Goal: Entertainment & Leisure: Consume media (video, audio)

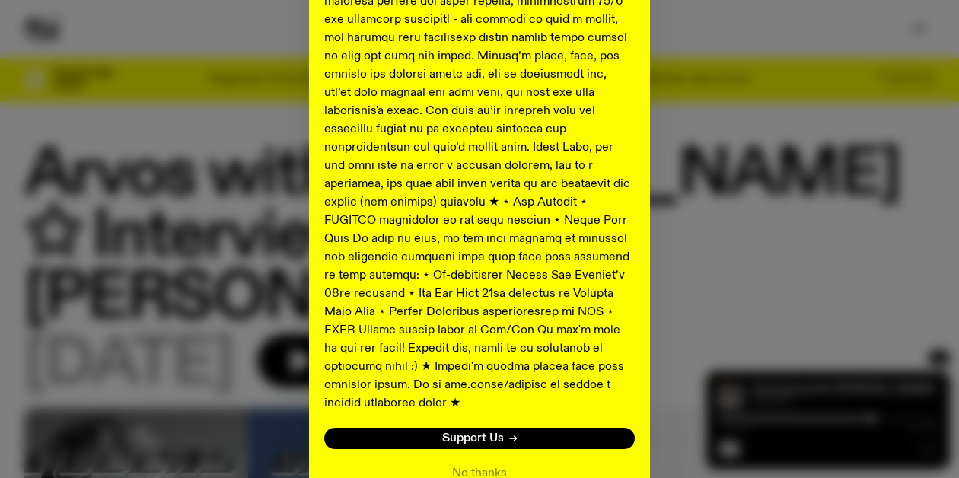
scroll to position [854, 0]
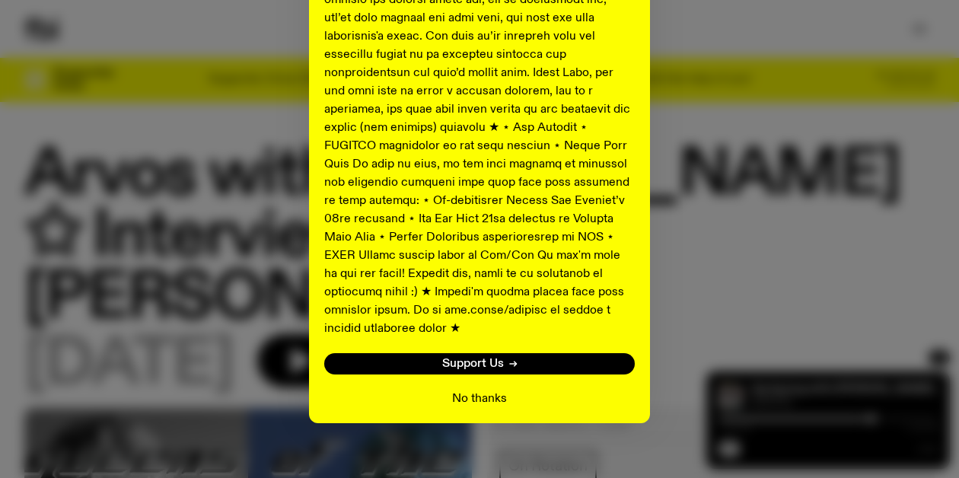
click at [473, 390] on button "No thanks" at bounding box center [479, 399] width 55 height 18
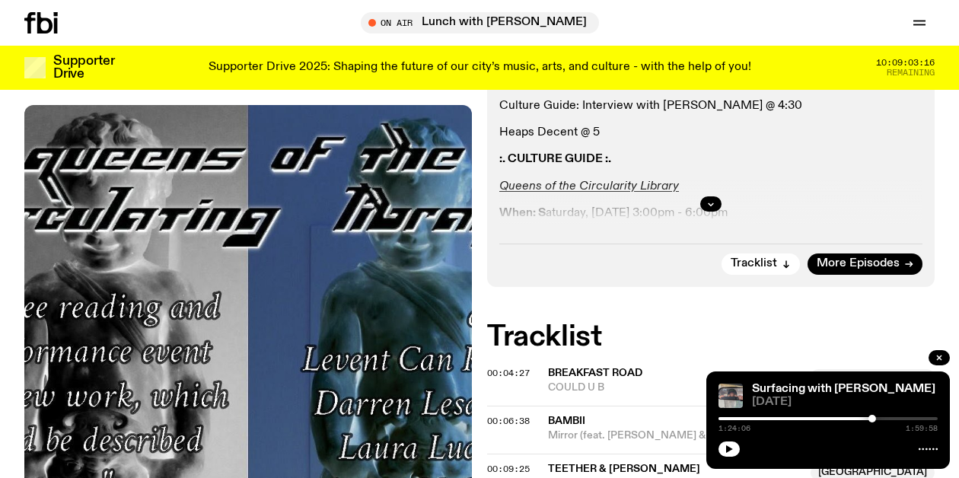
scroll to position [474, 0]
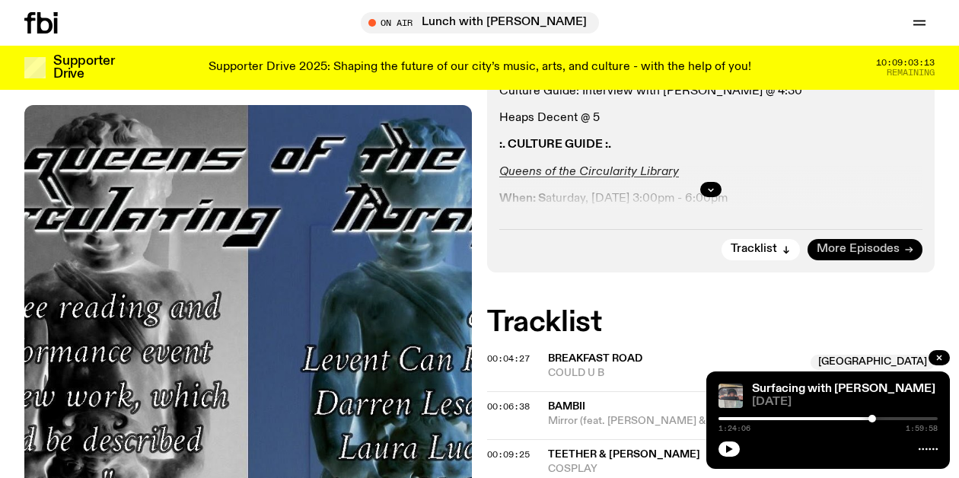
click at [838, 244] on span "More Episodes" at bounding box center [858, 249] width 83 height 11
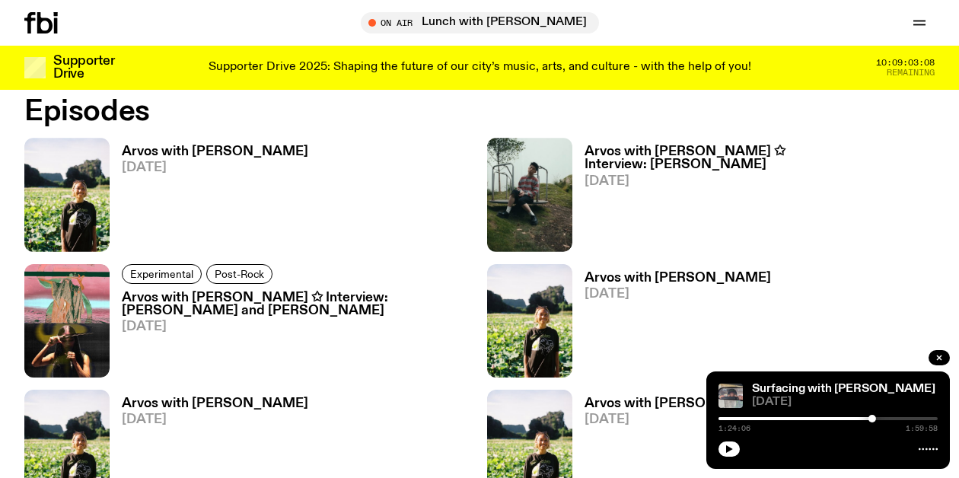
scroll to position [967, 0]
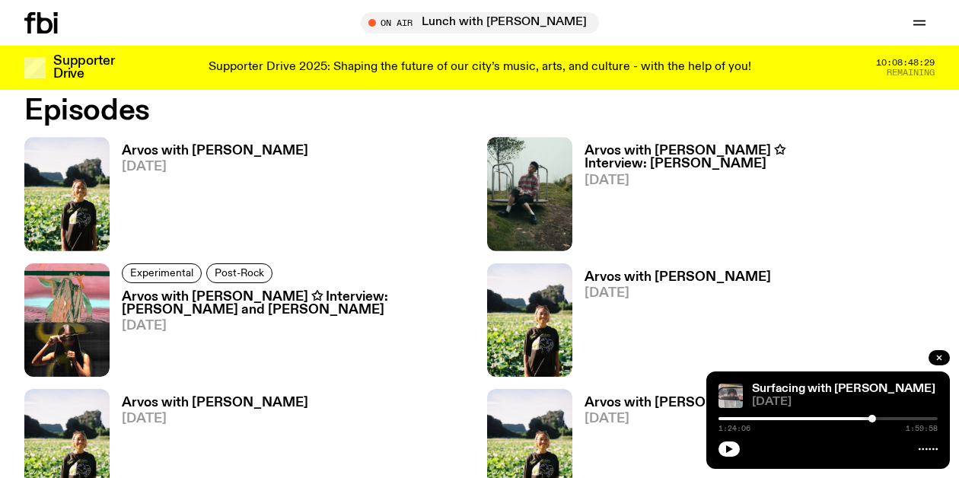
click at [185, 148] on h3 "Arvos with [PERSON_NAME]" at bounding box center [215, 151] width 187 height 13
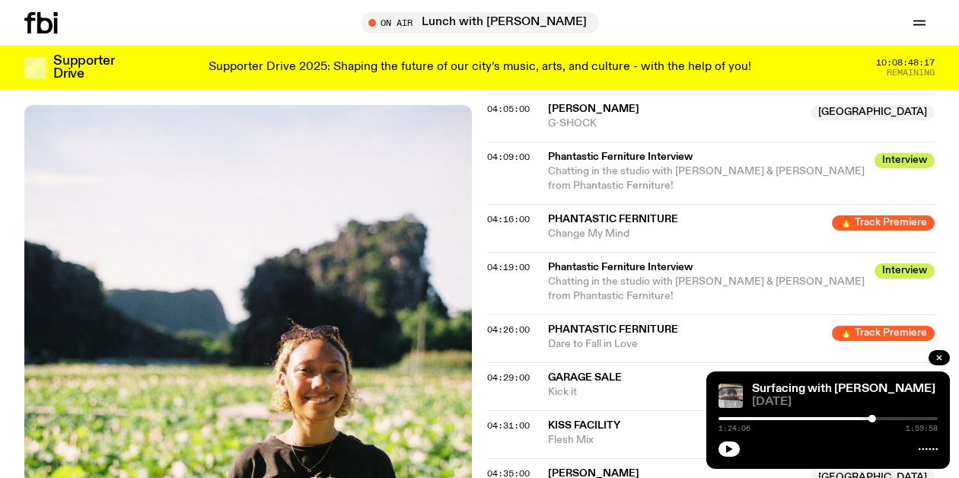
scroll to position [1253, 0]
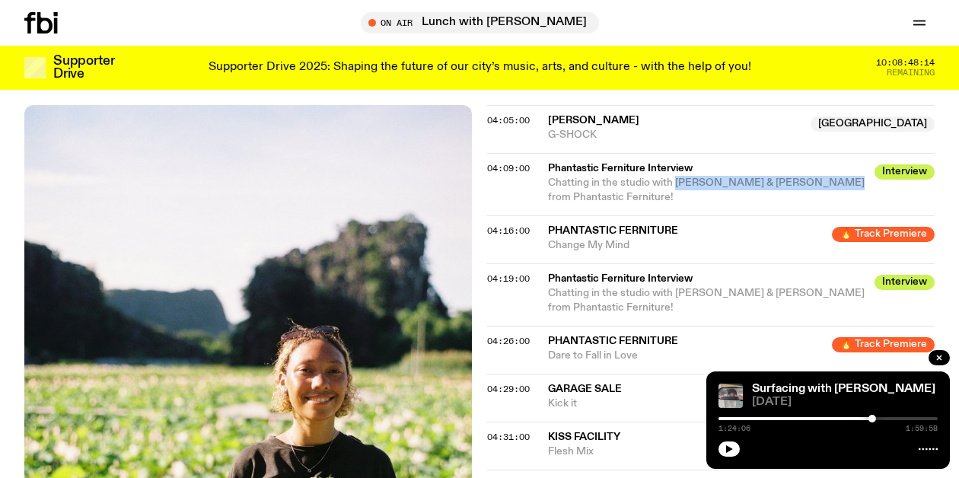
drag, startPoint x: 676, startPoint y: 180, endPoint x: 816, endPoint y: 183, distance: 140.1
click at [816, 183] on span "Chatting in the studio with Julia Jacklin & Elizabeth Hughes from Phantastic Fe…" at bounding box center [706, 189] width 317 height 25
drag, startPoint x: 548, startPoint y: 196, endPoint x: 643, endPoint y: 200, distance: 94.5
click at [643, 200] on span "Chatting in the studio with Julia Jacklin & Elizabeth Hughes from Phantastic Fe…" at bounding box center [706, 189] width 317 height 25
copy span "Phantastic Ferniture"
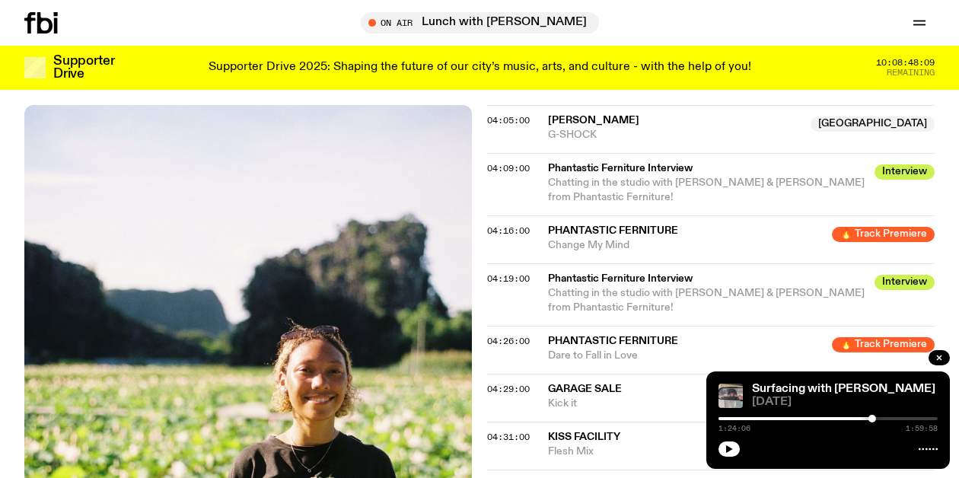
click at [694, 220] on div "04:16:00 Phantastic Ferniture 🔥 Track Premiere Change My Mind 🔥 Track Premiere" at bounding box center [711, 239] width 448 height 48
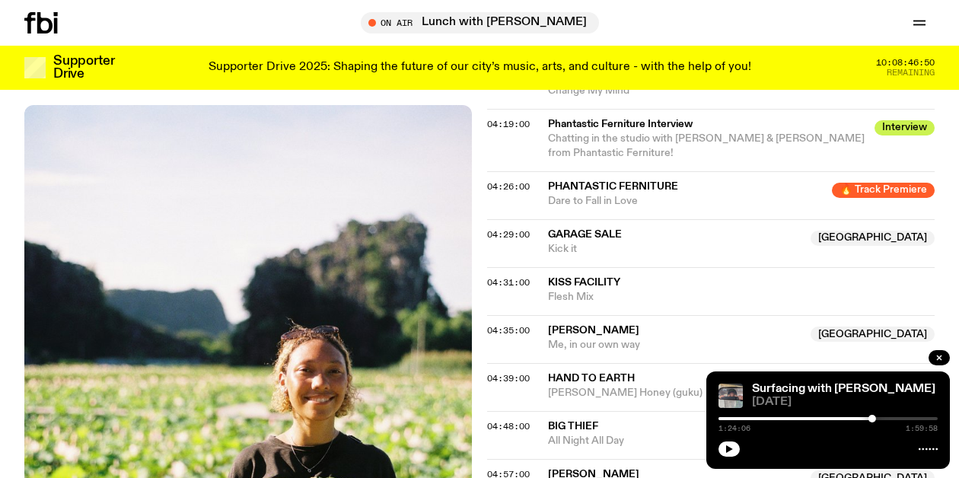
scroll to position [1395, 0]
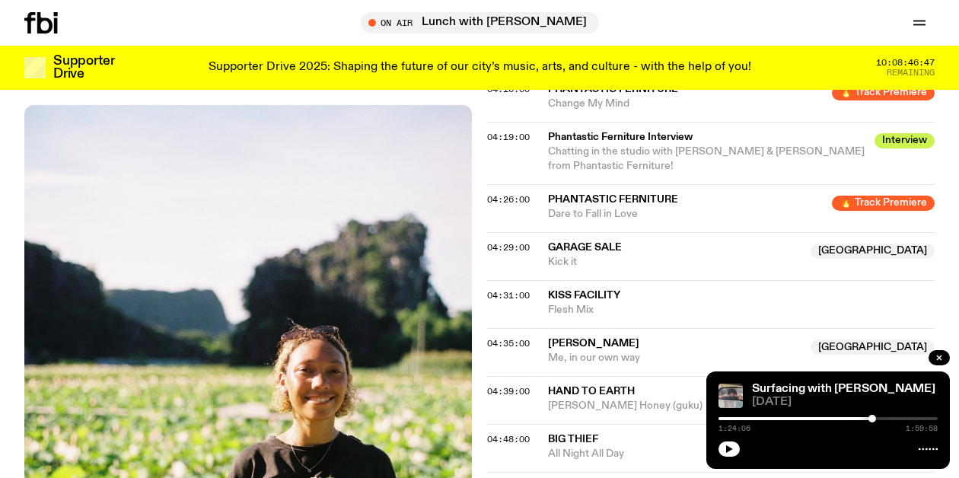
drag, startPoint x: 644, startPoint y: 164, endPoint x: 547, endPoint y: 164, distance: 96.7
click at [548, 164] on span "Chatting in the studio with Julia Jacklin & Elizabeth Hughes from Phantastic Fe…" at bounding box center [706, 158] width 317 height 25
copy span "Phantastic Ferniture"
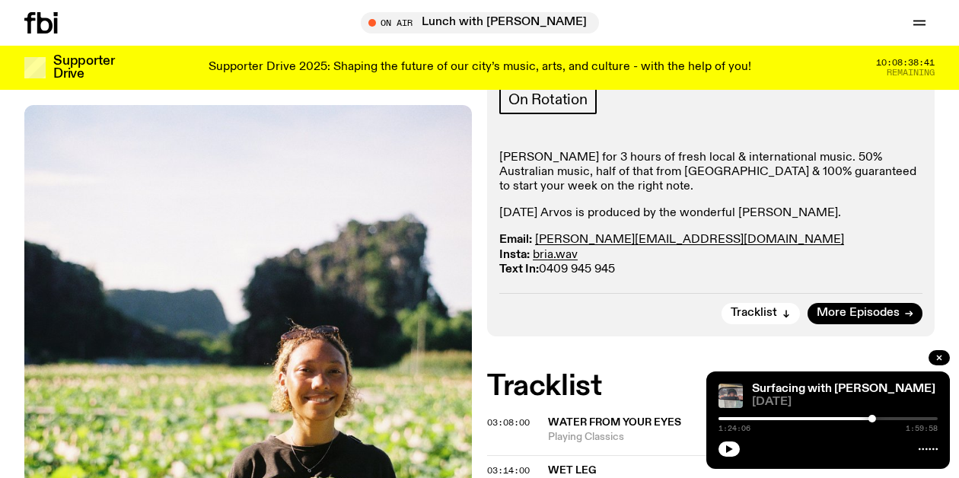
scroll to position [0, 0]
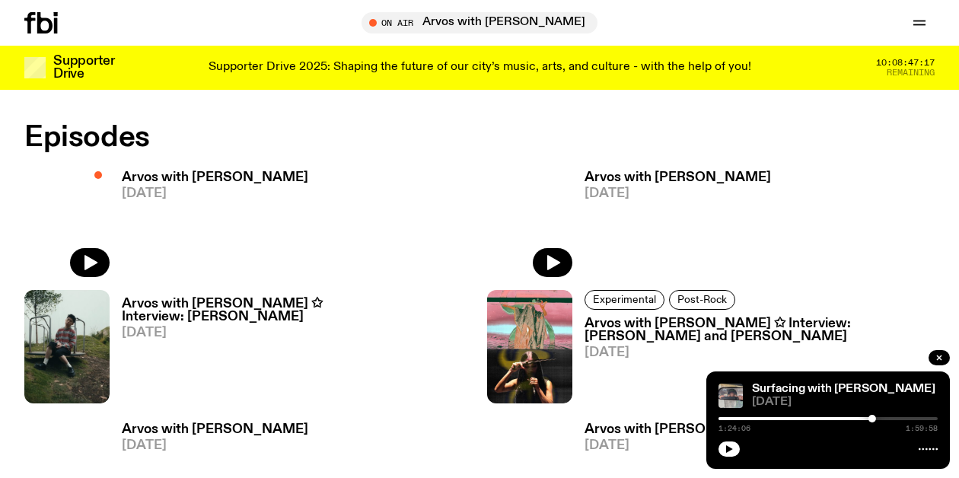
scroll to position [933, 0]
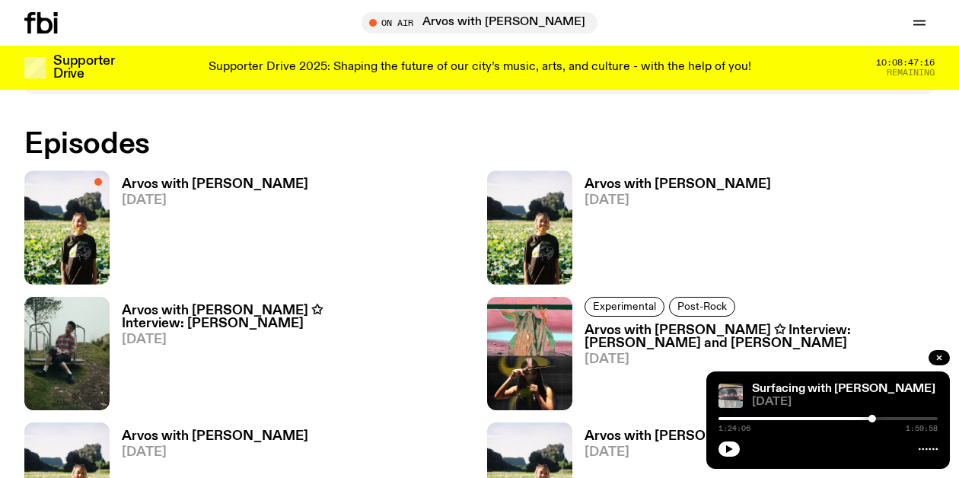
click at [311, 313] on h3 "Arvos with [PERSON_NAME] ✩ Interview: [PERSON_NAME]" at bounding box center [297, 318] width 350 height 26
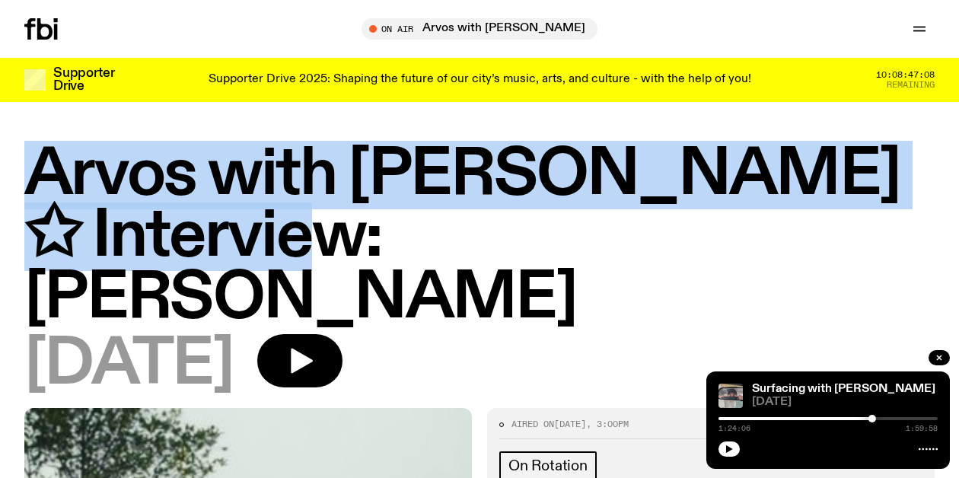
drag, startPoint x: 24, startPoint y: 170, endPoint x: 309, endPoint y: 243, distance: 294.0
click at [309, 243] on h1 "Arvos with [PERSON_NAME] ✩ Interview: [PERSON_NAME]" at bounding box center [479, 237] width 911 height 185
copy h1 "Arvos with Bri Kennedy ✩ Interview:"
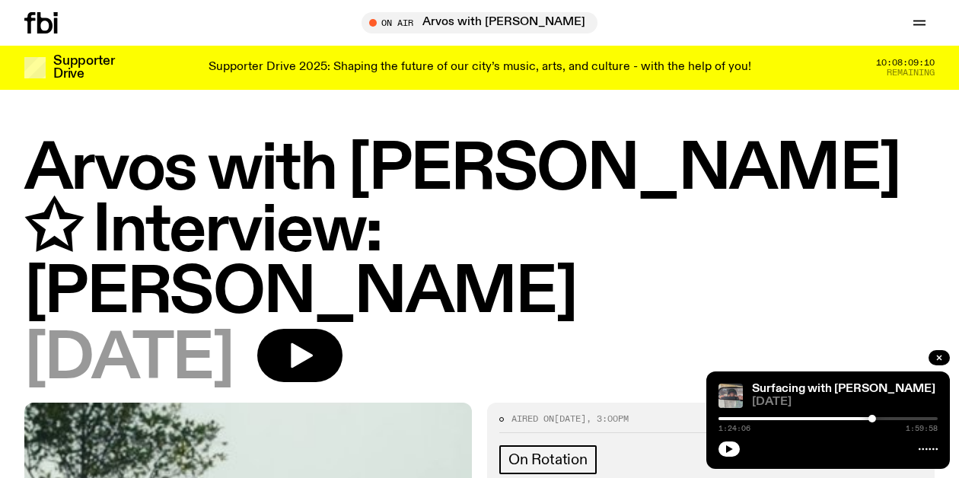
scroll to position [116, 0]
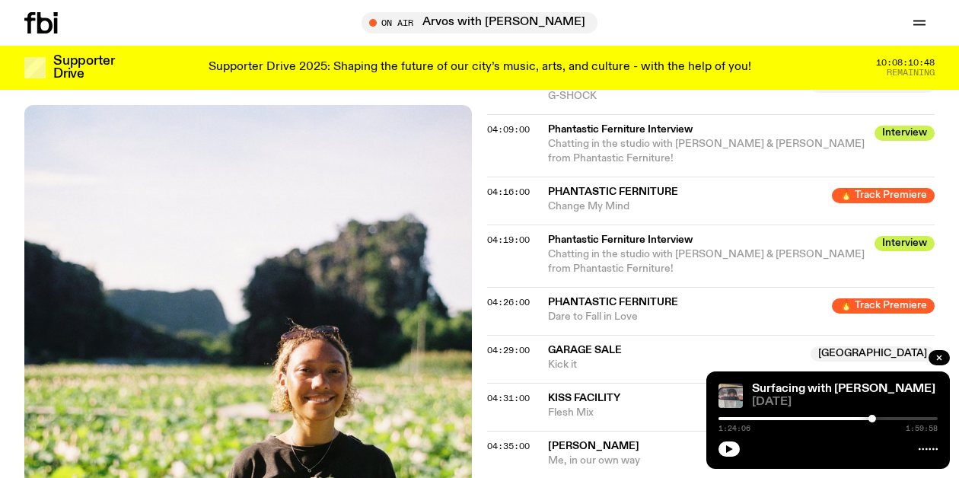
scroll to position [2155, 0]
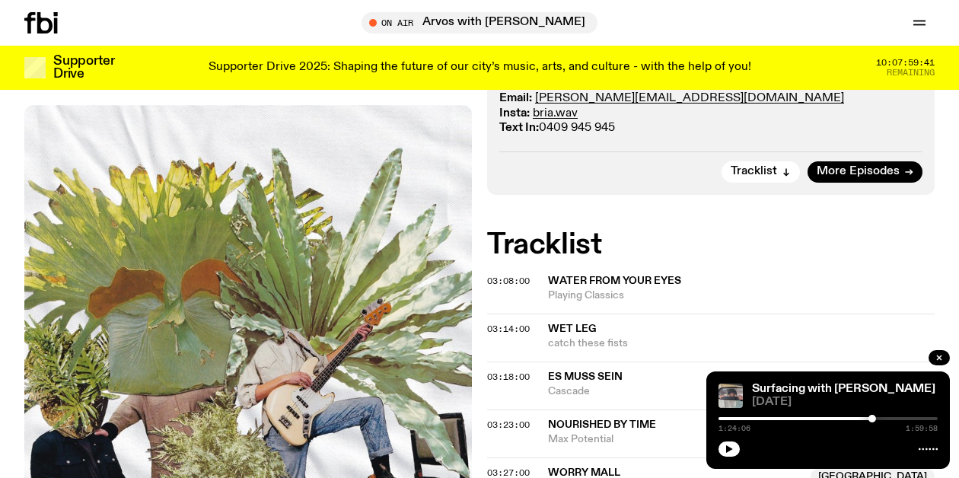
scroll to position [423, 0]
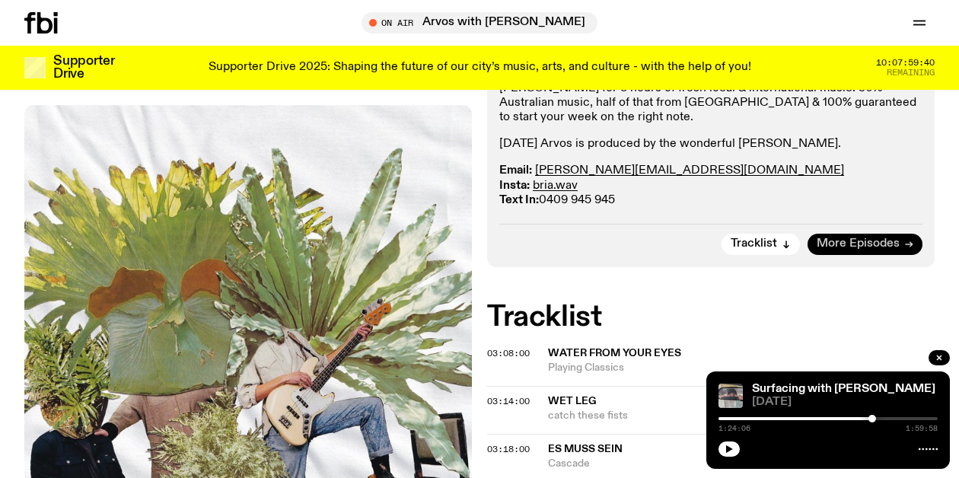
click at [872, 238] on span "More Episodes" at bounding box center [858, 243] width 83 height 11
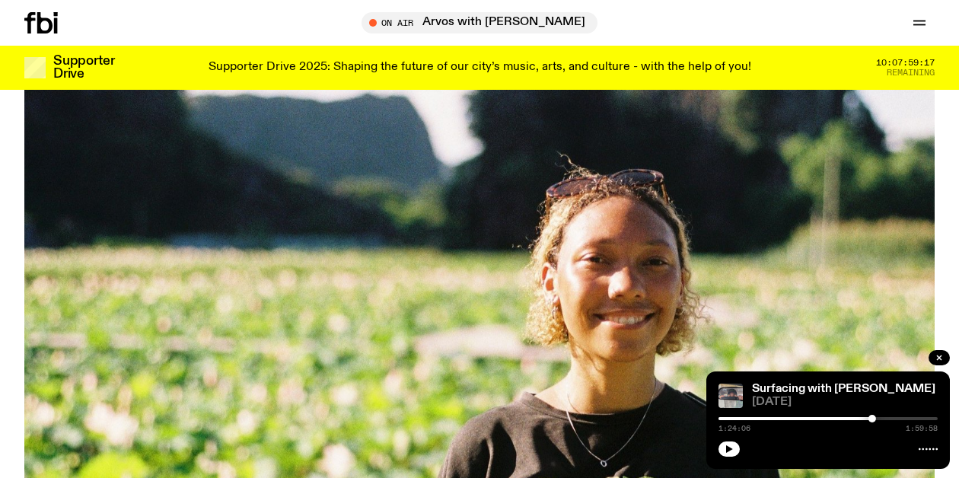
scroll to position [179, 0]
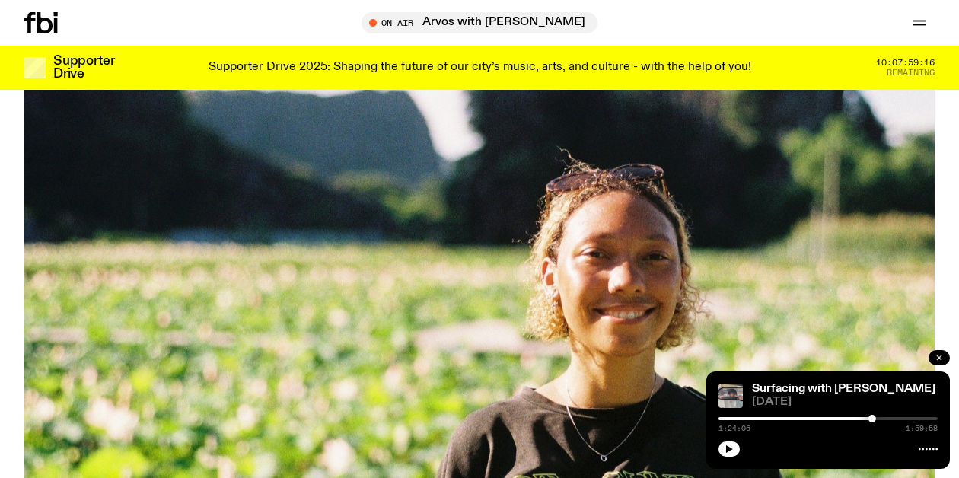
click at [936, 359] on icon "button" at bounding box center [939, 357] width 9 height 9
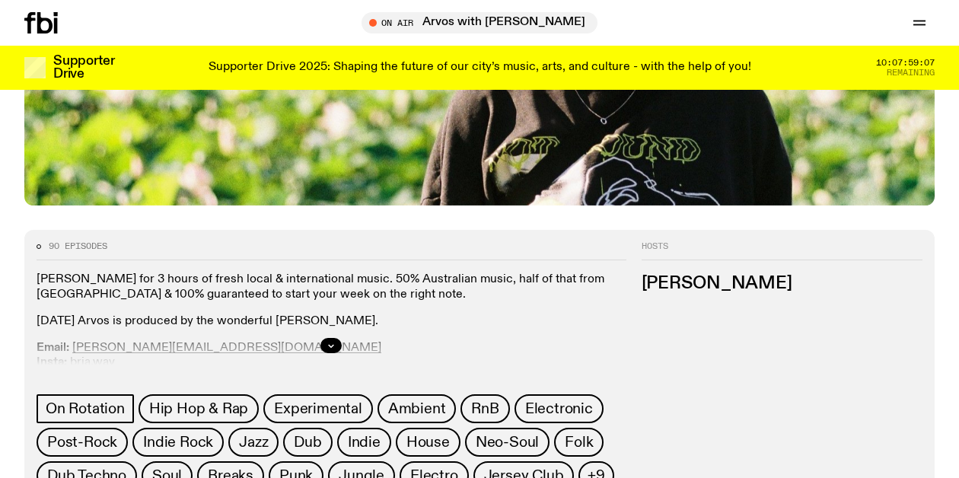
scroll to position [512, 0]
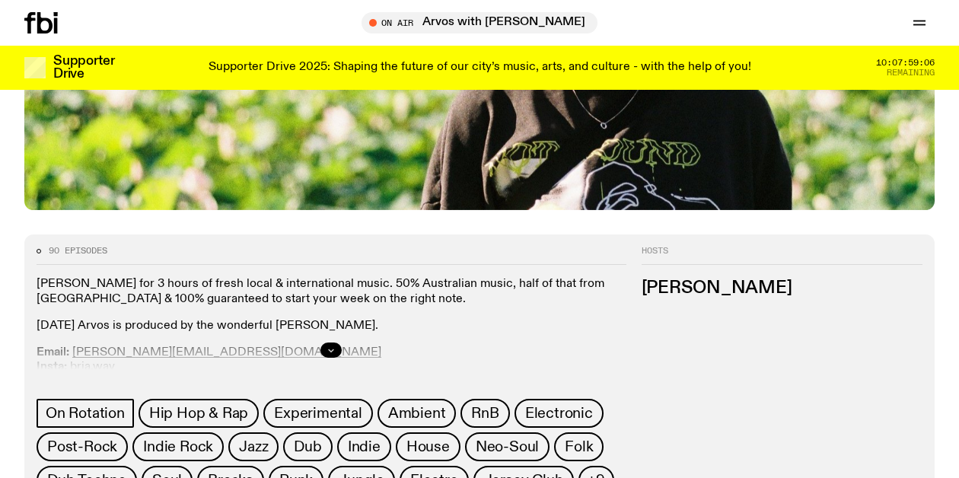
click at [325, 353] on button "button" at bounding box center [331, 350] width 21 height 15
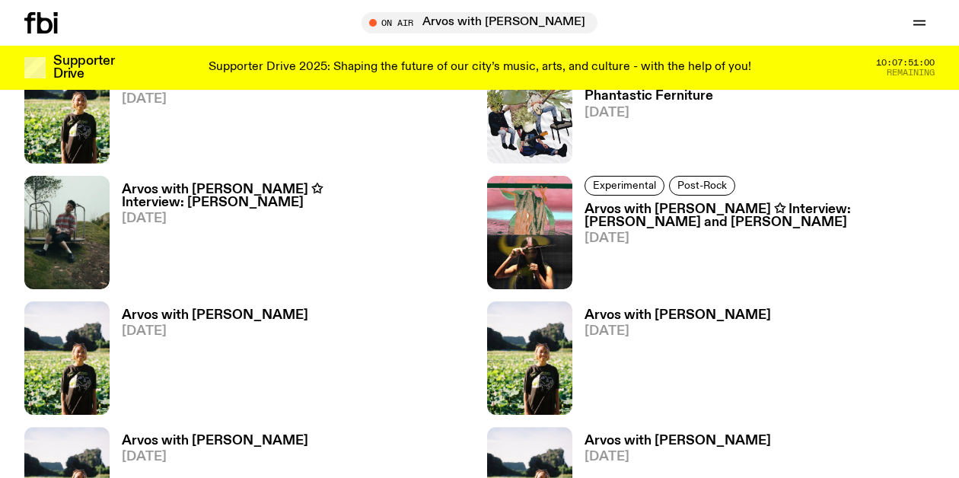
scroll to position [705, 0]
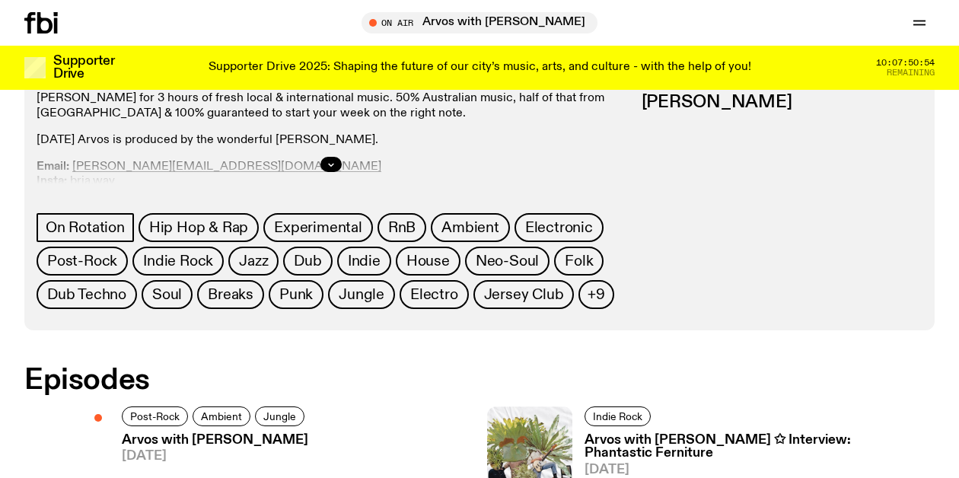
scroll to position [742, 0]
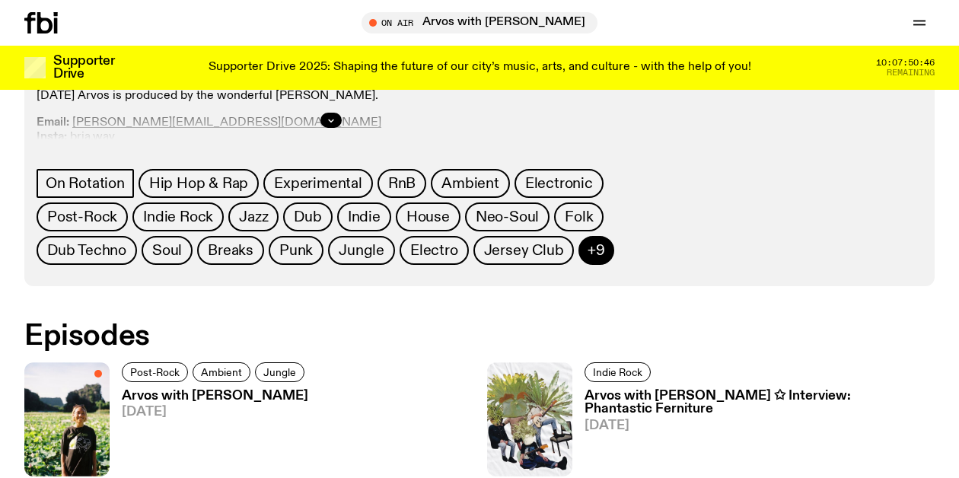
click at [589, 247] on span "+9" at bounding box center [597, 250] width 18 height 17
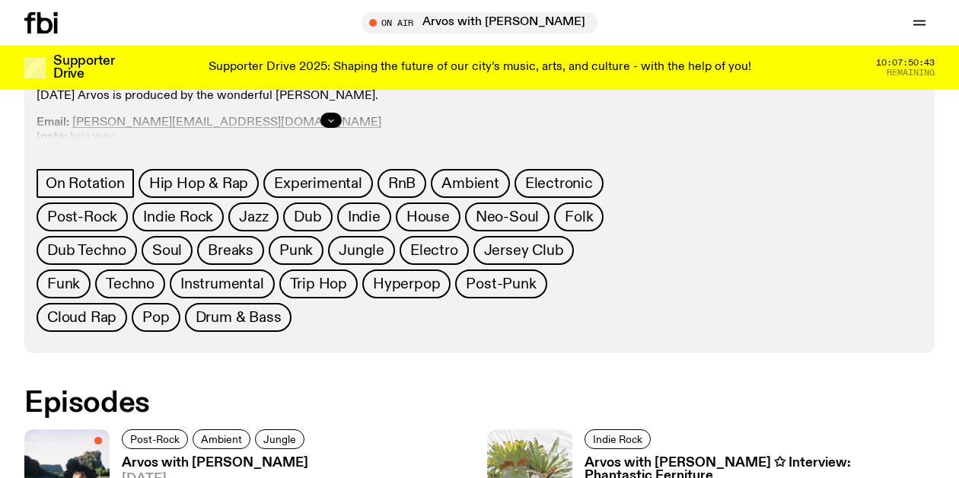
click at [332, 123] on icon "button" at bounding box center [331, 120] width 9 height 9
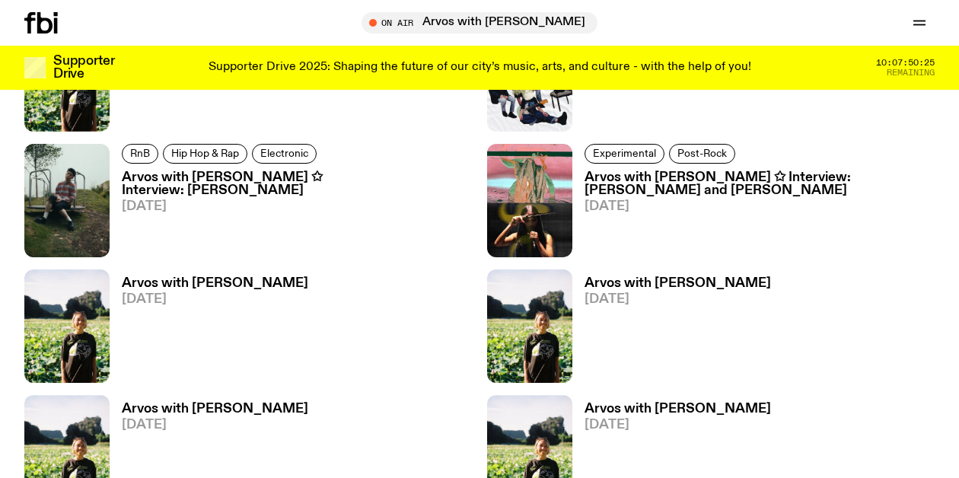
scroll to position [1176, 0]
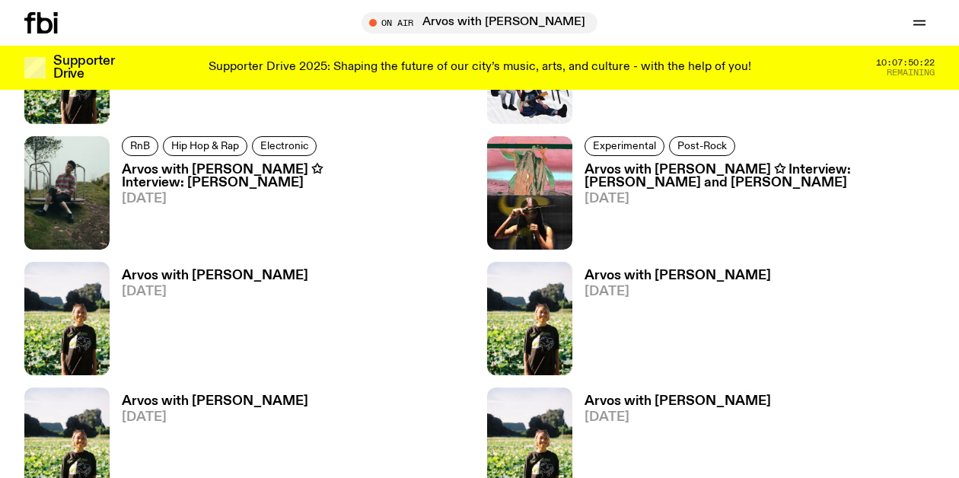
click at [225, 277] on h3 "Arvos with [PERSON_NAME]" at bounding box center [215, 276] width 187 height 13
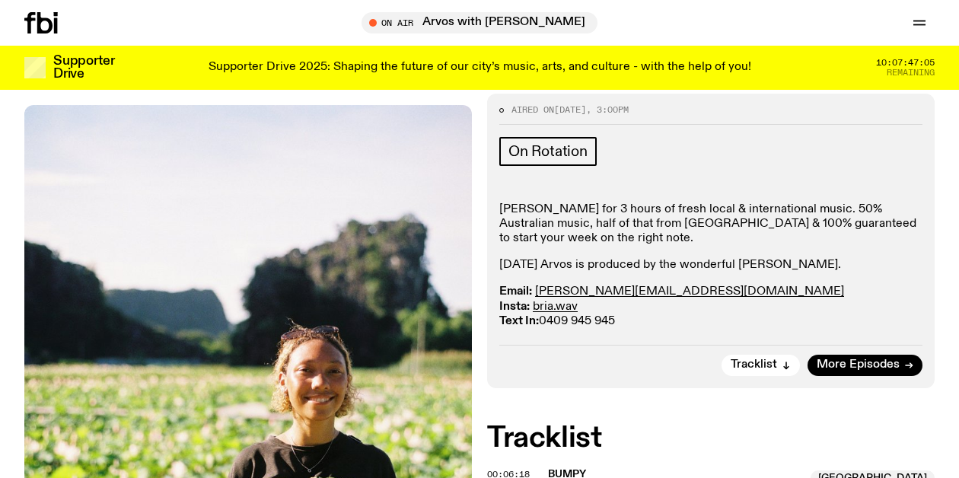
scroll to position [152, 0]
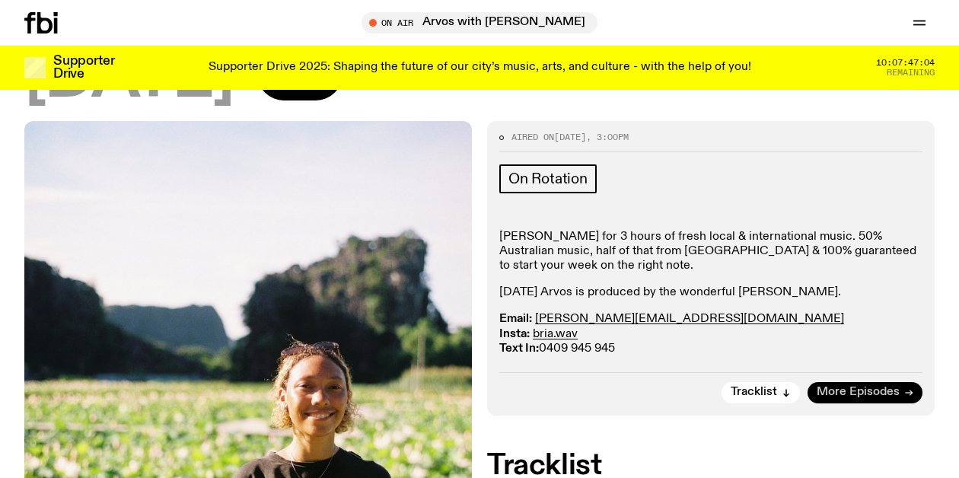
click at [840, 395] on span "More Episodes" at bounding box center [858, 392] width 83 height 11
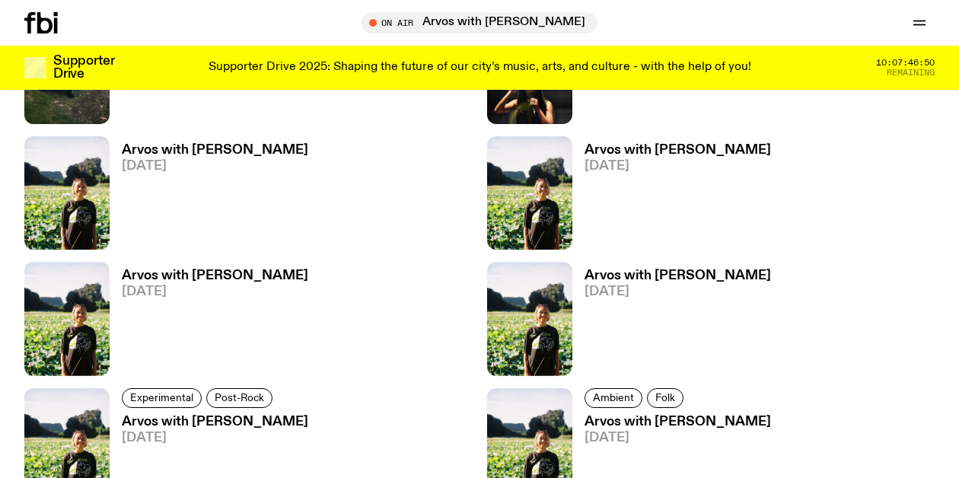
scroll to position [1210, 0]
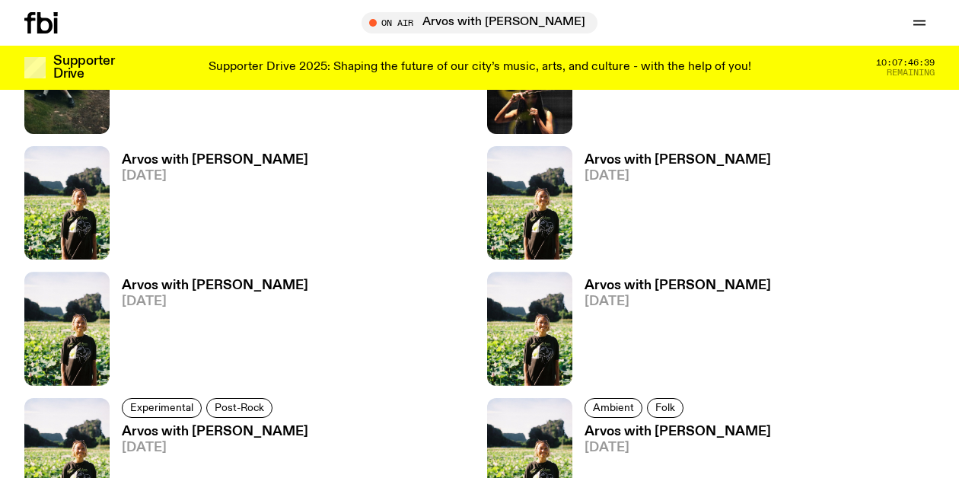
click at [172, 163] on h3 "Arvos with [PERSON_NAME]" at bounding box center [215, 160] width 187 height 13
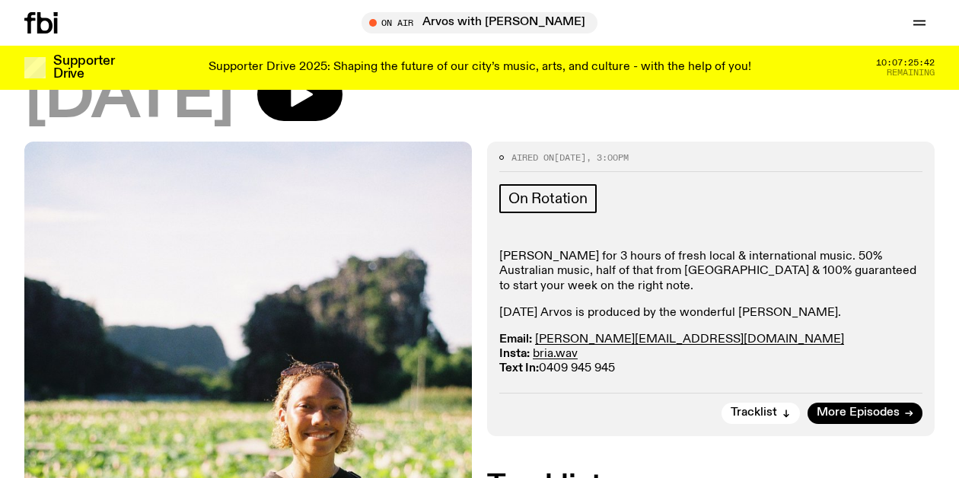
scroll to position [140, 0]
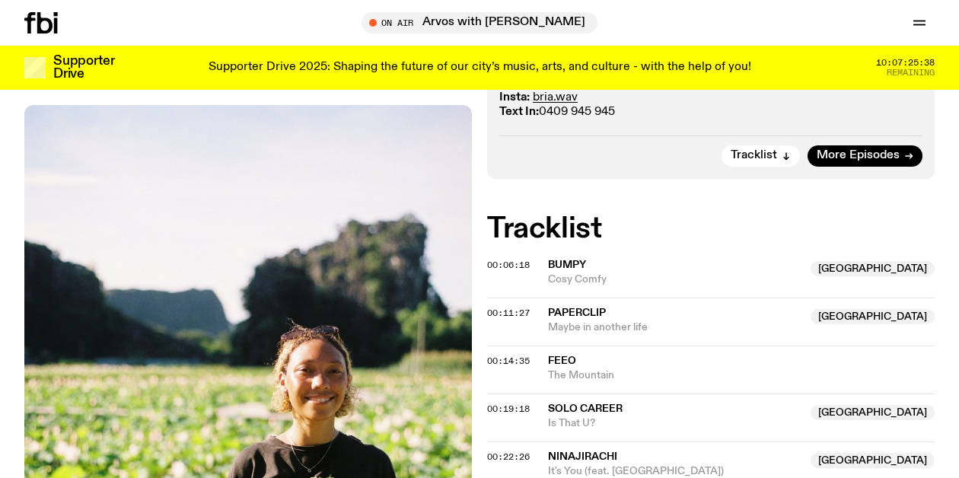
scroll to position [412, 0]
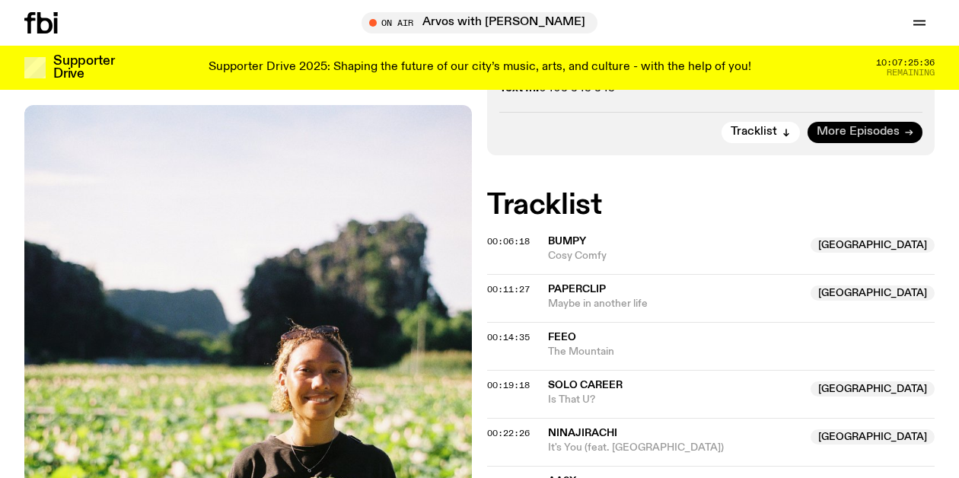
click at [828, 136] on span "More Episodes" at bounding box center [858, 131] width 83 height 11
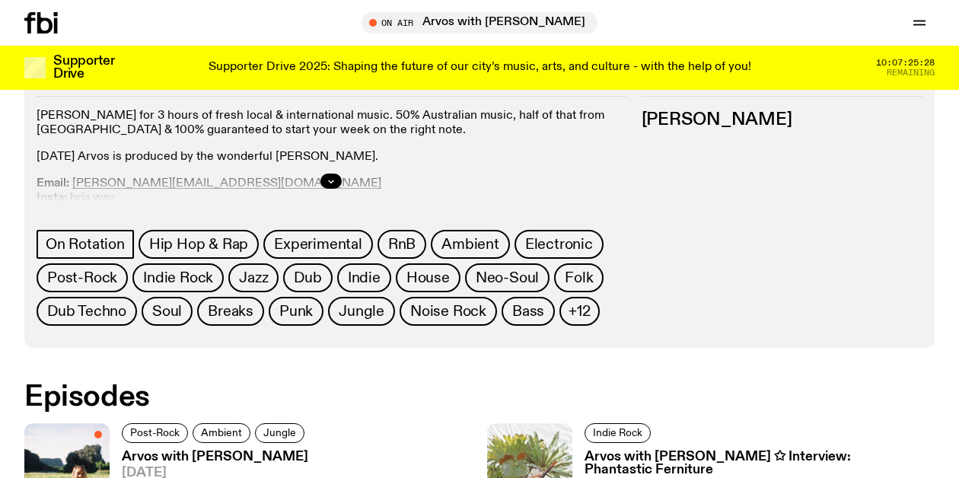
scroll to position [697, 0]
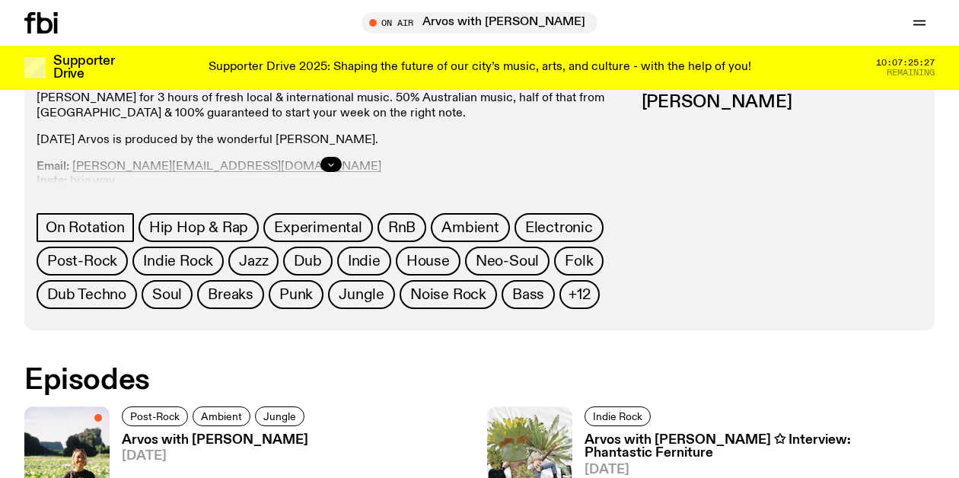
click at [330, 165] on icon "button" at bounding box center [331, 165] width 5 height 2
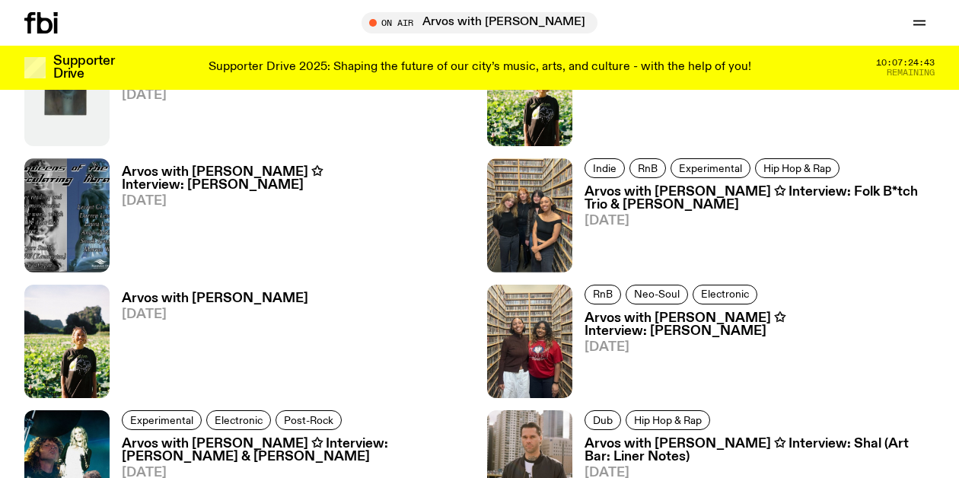
scroll to position [2092, 0]
